Goal: Transaction & Acquisition: Purchase product/service

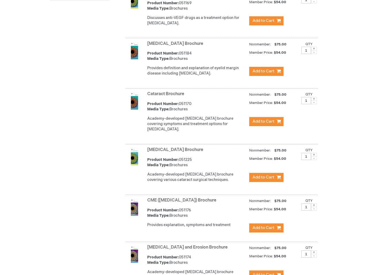
scroll to position [305, 0]
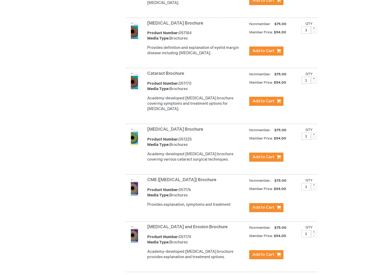
click at [133, 88] on img at bounding box center [134, 80] width 17 height 17
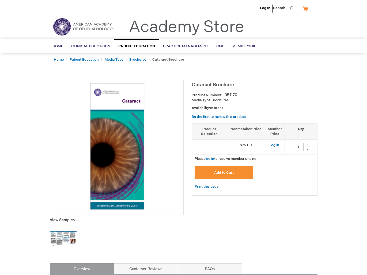
click at [68, 240] on img at bounding box center [63, 239] width 27 height 27
